Goal: Book appointment/travel/reservation

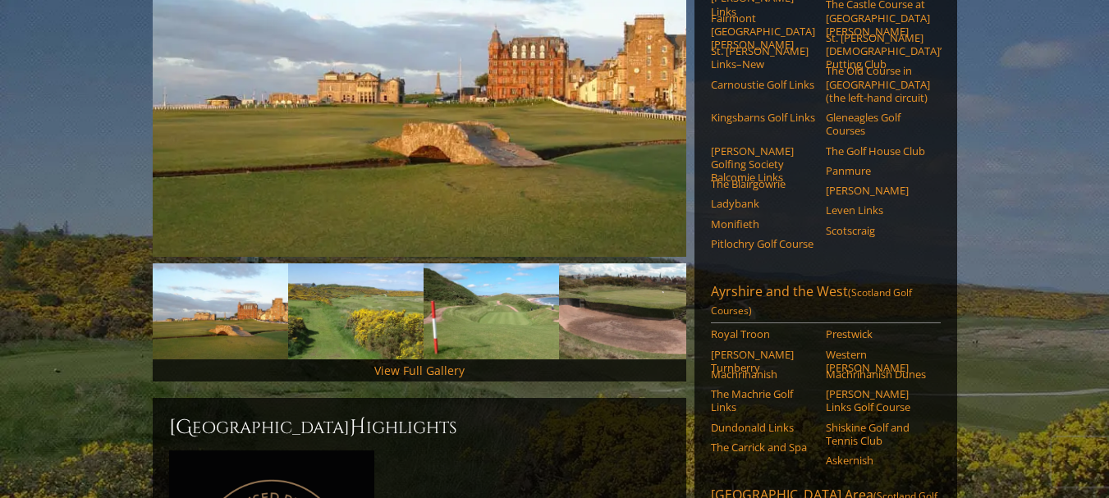
scroll to position [335, 0]
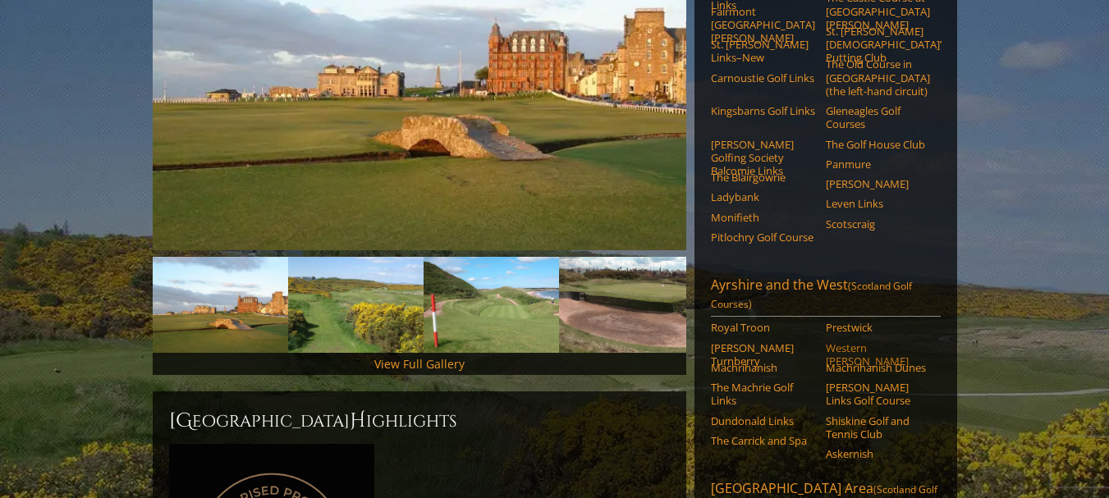
click at [844, 341] on link "Western [PERSON_NAME]" at bounding box center [878, 354] width 104 height 27
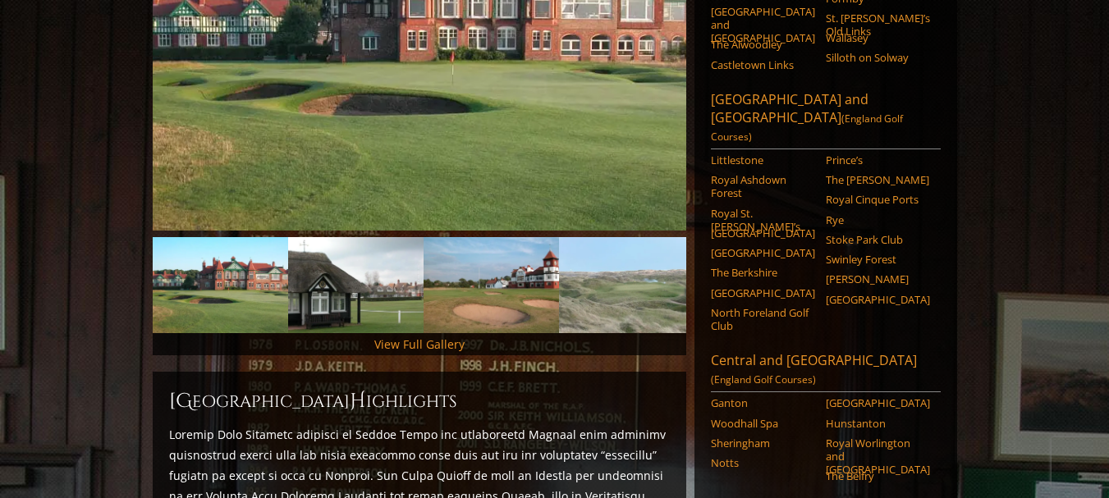
scroll to position [322, 0]
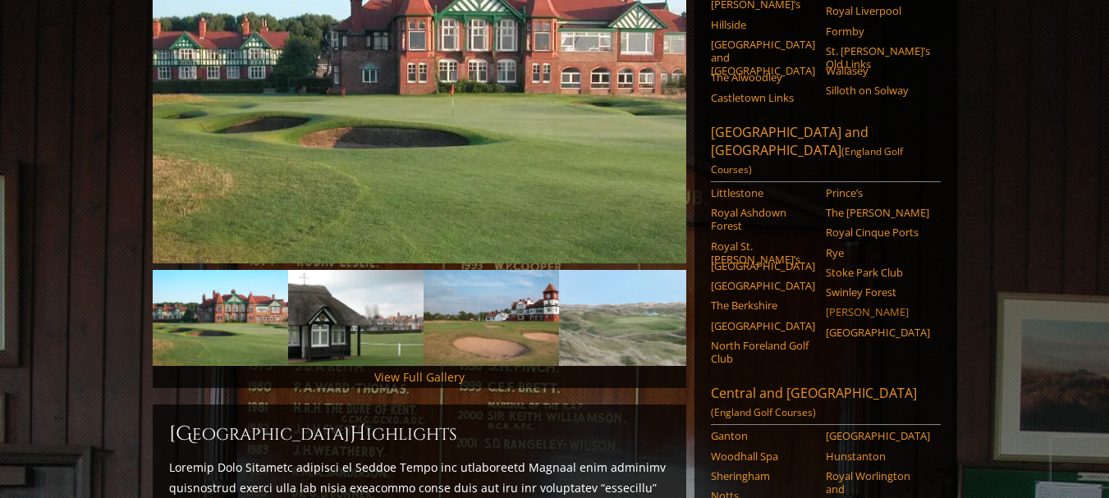
click at [843, 305] on link "Walton Heath" at bounding box center [878, 311] width 104 height 13
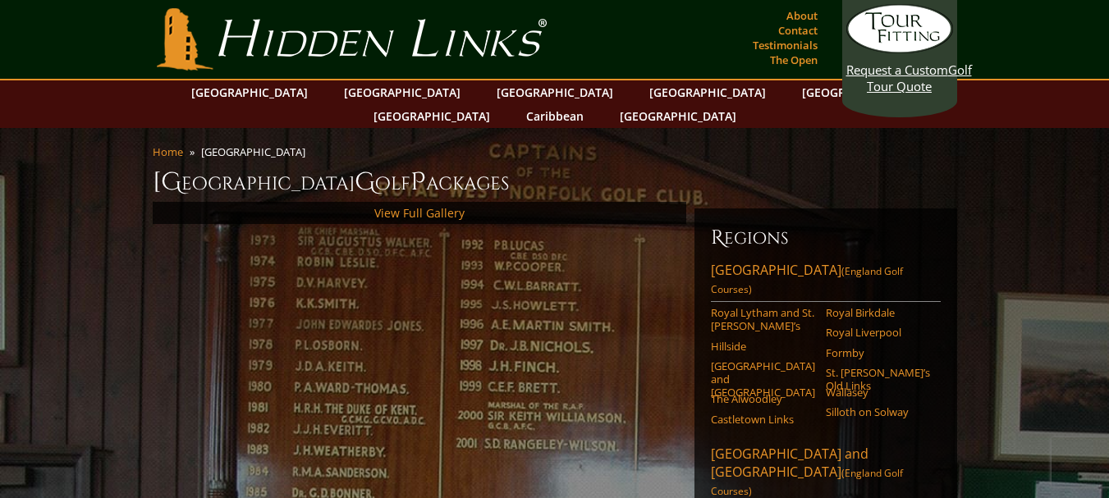
scroll to position [186, 0]
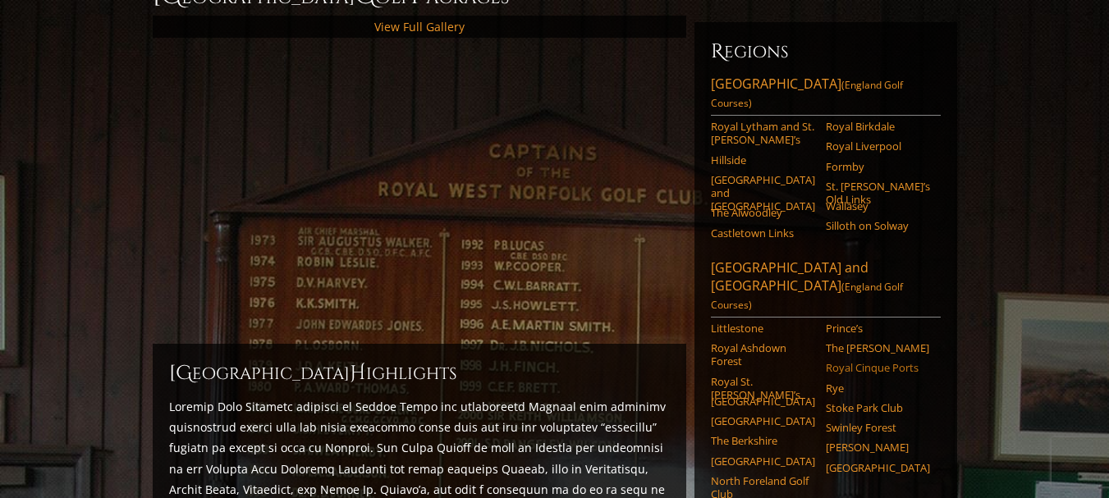
click at [859, 361] on li "Royal Cinque Ports" at bounding box center [883, 371] width 115 height 20
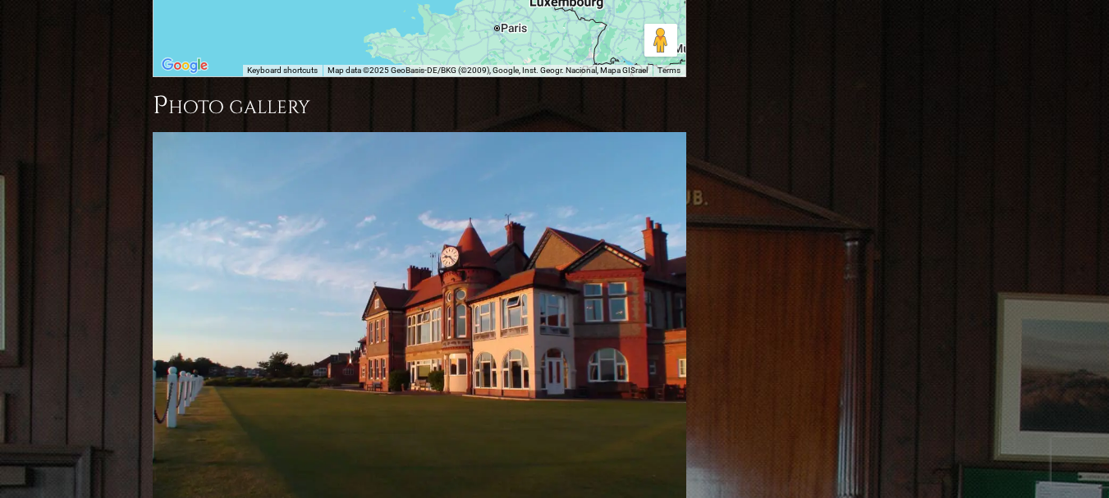
scroll to position [1719, 0]
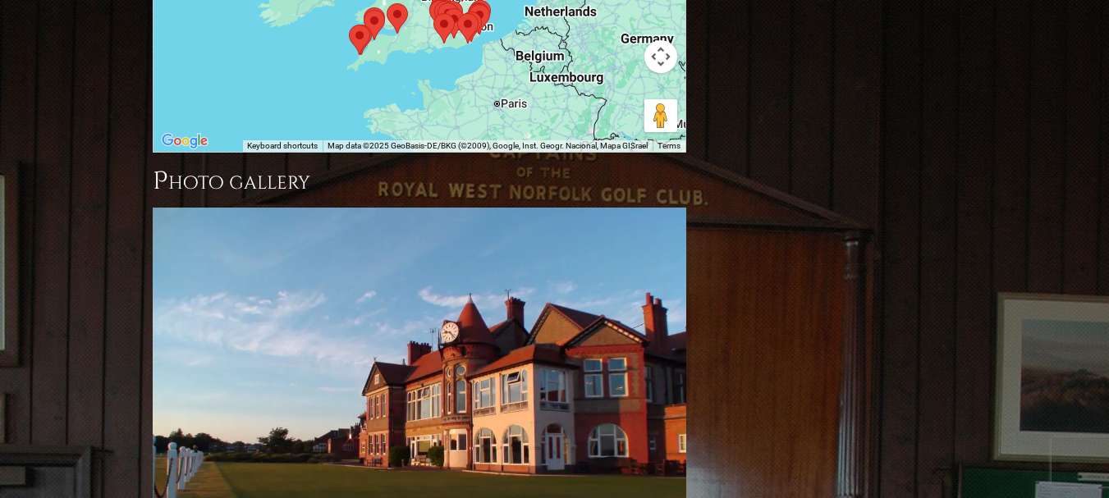
scroll to position [1643, 0]
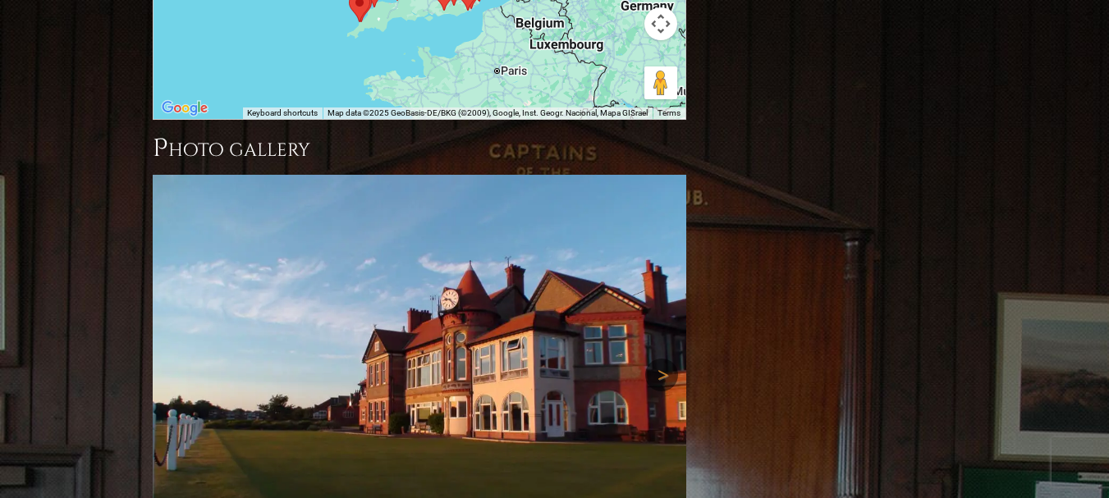
click at [658, 359] on link "Next" at bounding box center [661, 375] width 33 height 33
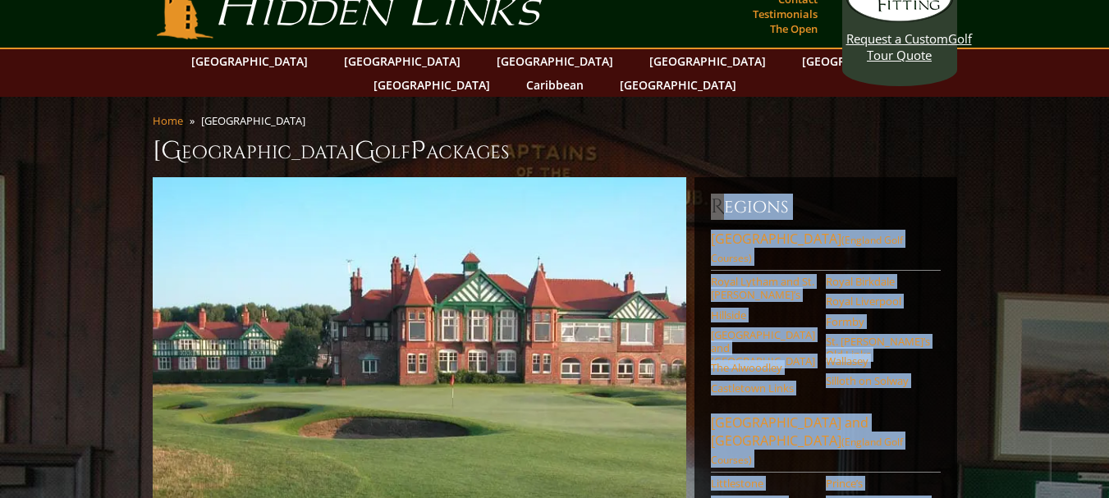
scroll to position [0, 0]
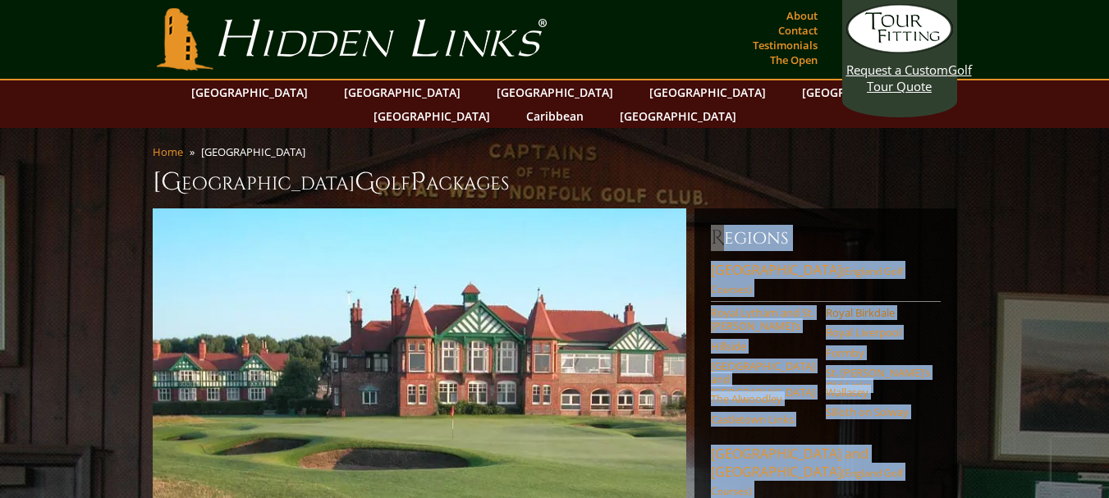
click at [872, 306] on link "Royal Birkdale" at bounding box center [878, 312] width 104 height 13
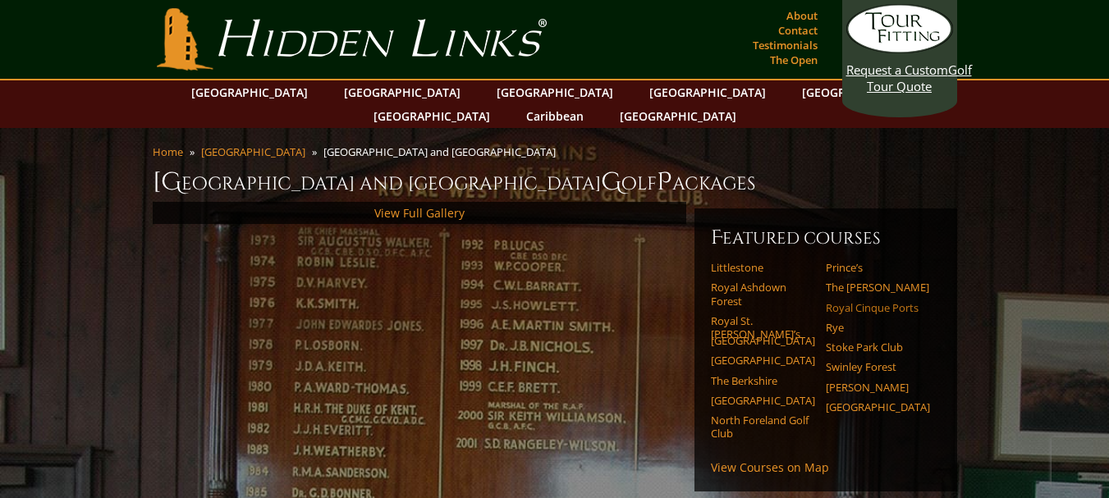
click at [841, 301] on link "Royal Cinque Ports" at bounding box center [878, 307] width 104 height 13
